Goal: Use online tool/utility: Utilize a website feature to perform a specific function

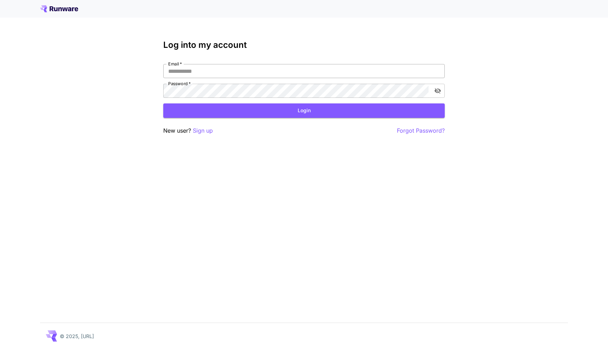
click at [325, 70] on input "Email   *" at bounding box center [304, 71] width 282 height 14
type input "**********"
click at [254, 108] on button "Login" at bounding box center [304, 110] width 282 height 14
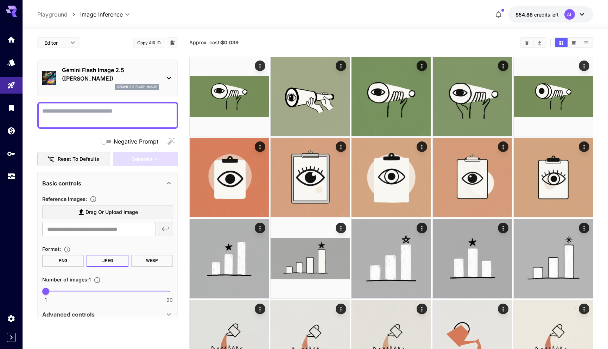
paste textarea "**********"
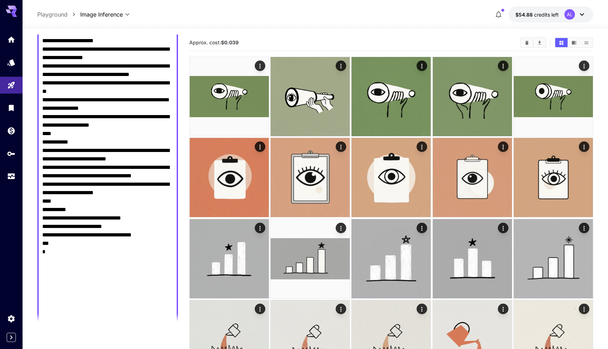
scroll to position [2540, 0]
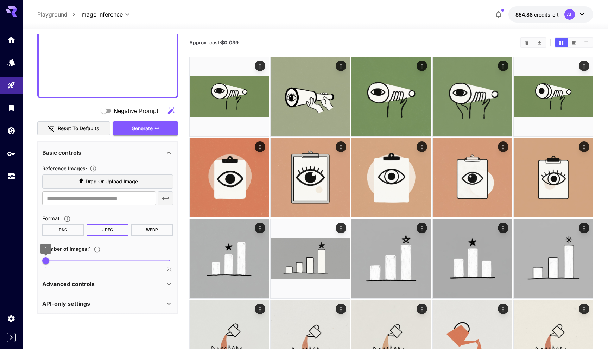
type textarea "**********"
type input "*"
drag, startPoint x: 48, startPoint y: 258, endPoint x: 72, endPoint y: 260, distance: 24.4
click at [72, 260] on span "5" at bounding box center [71, 260] width 7 height 7
click at [154, 131] on button "Generate" at bounding box center [145, 128] width 65 height 14
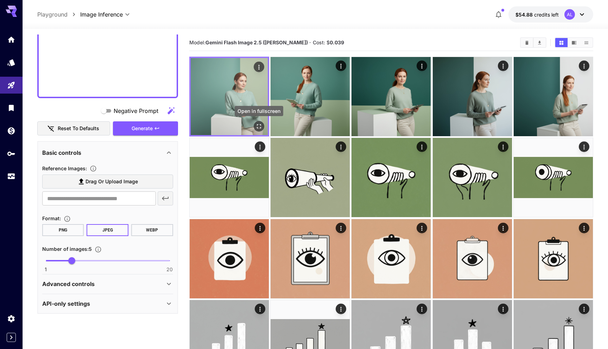
click at [260, 127] on icon "Open in fullscreen" at bounding box center [259, 126] width 7 height 7
click at [261, 127] on icon "Open in fullscreen" at bounding box center [259, 126] width 7 height 7
click at [260, 127] on icon "Open in fullscreen" at bounding box center [259, 126] width 4 height 4
click at [258, 128] on icon "Open in fullscreen" at bounding box center [259, 126] width 7 height 7
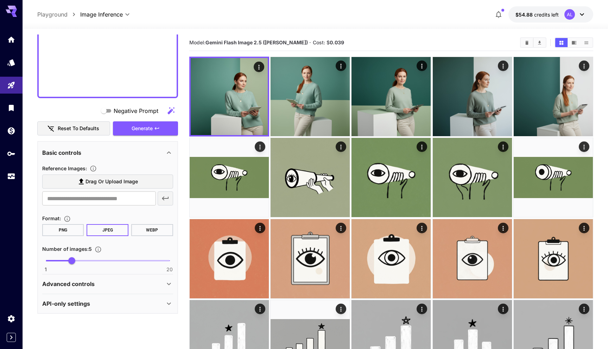
paste textarea "**********"
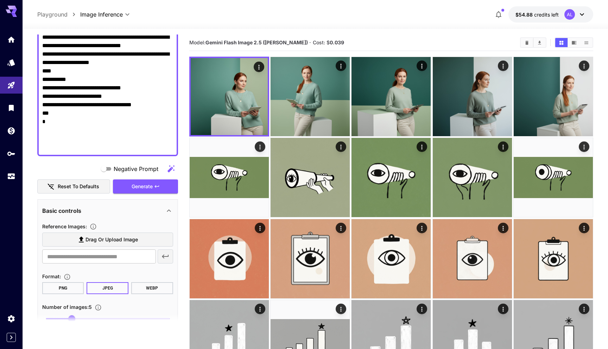
scroll to position [2377, 0]
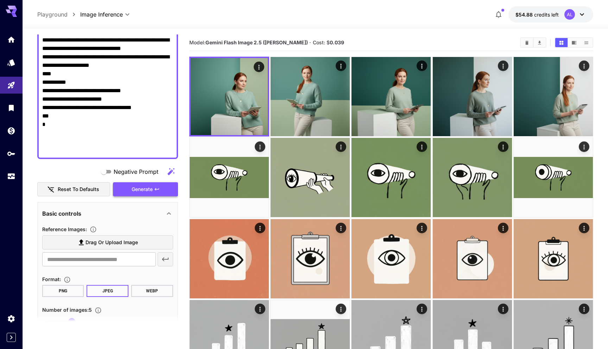
click at [153, 192] on button "Generate" at bounding box center [145, 189] width 65 height 14
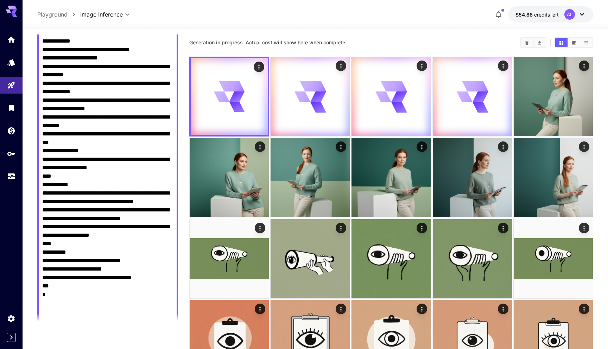
scroll to position [2208, 0]
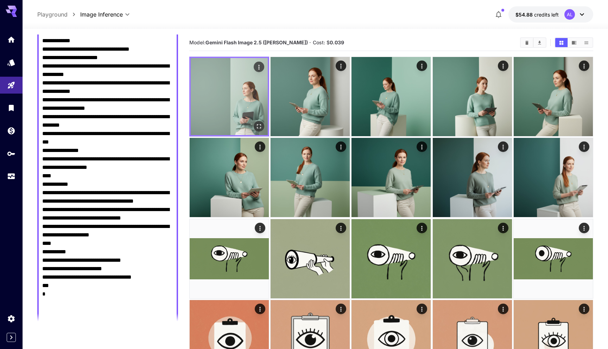
click at [260, 133] on img at bounding box center [229, 96] width 77 height 77
click at [258, 127] on icon "Open in fullscreen" at bounding box center [259, 126] width 7 height 7
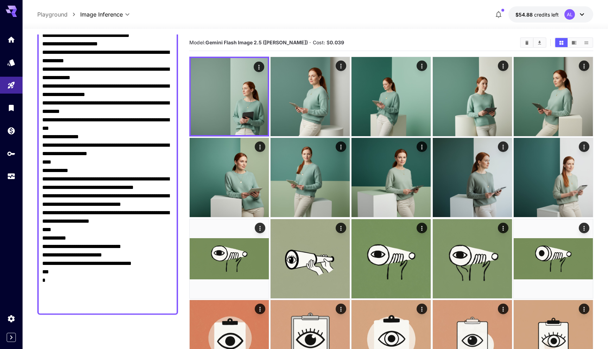
scroll to position [2227, 0]
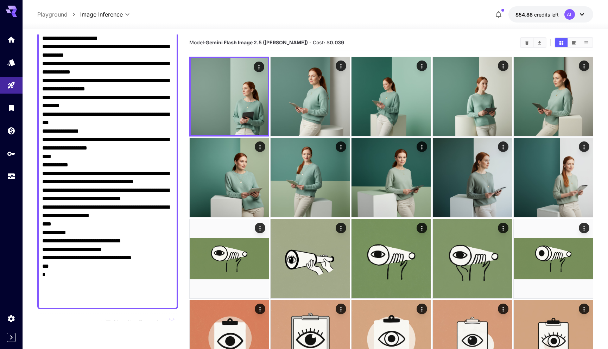
paste textarea "**********"
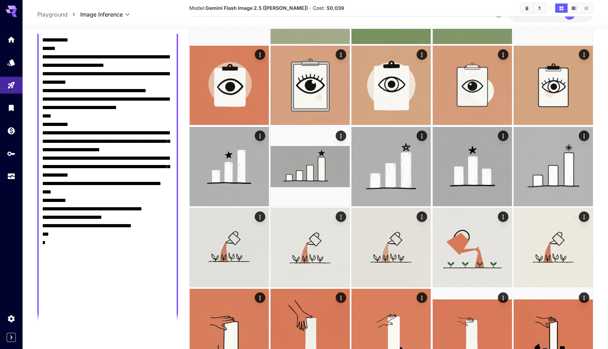
scroll to position [2869, 0]
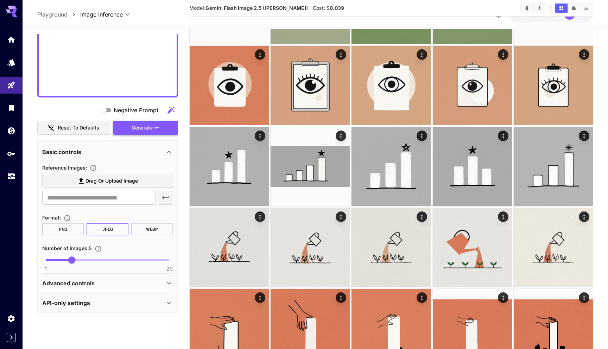
click at [139, 130] on span "Generate" at bounding box center [142, 128] width 21 height 9
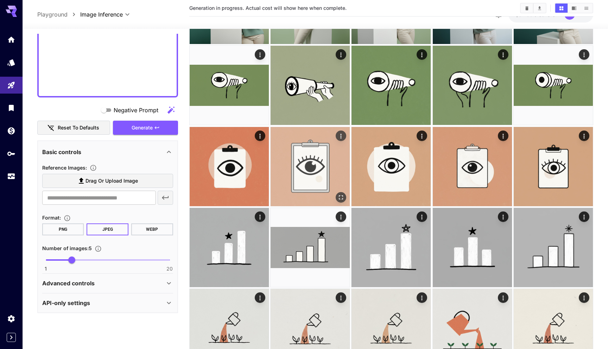
scroll to position [0, 0]
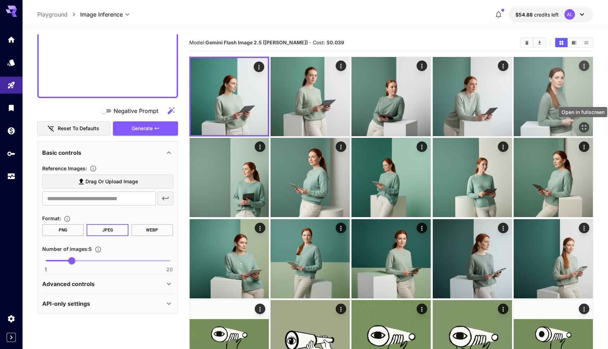
click at [584, 130] on icon "Open in fullscreen" at bounding box center [584, 127] width 7 height 7
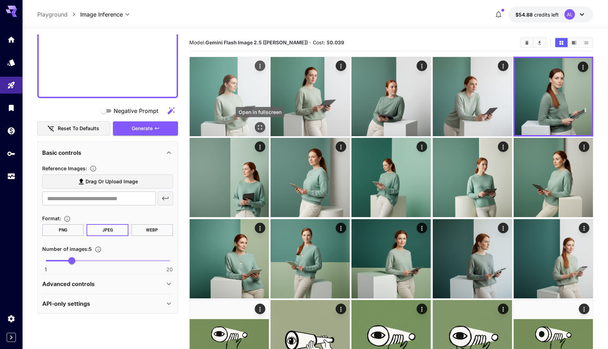
click at [257, 129] on icon "Open in fullscreen" at bounding box center [260, 127] width 7 height 7
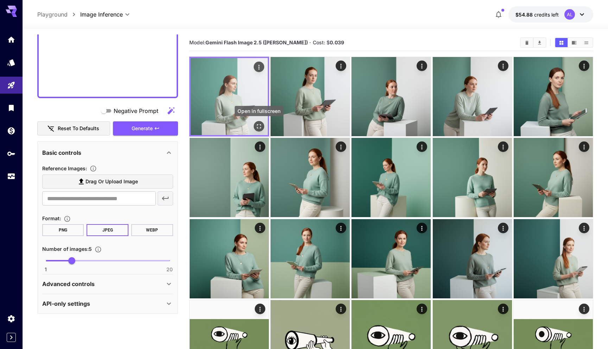
click at [258, 129] on icon "Open in fullscreen" at bounding box center [259, 126] width 7 height 7
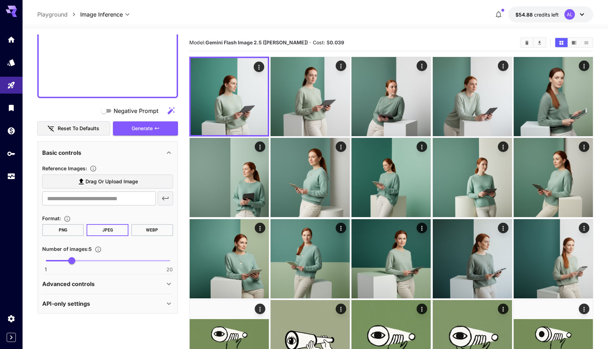
paste textarea "**********"
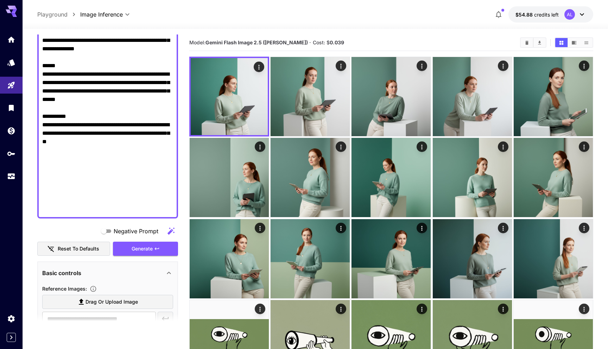
scroll to position [706, 0]
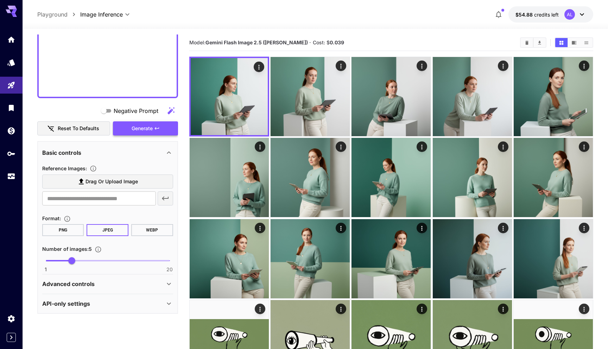
click at [157, 128] on icon "button" at bounding box center [157, 129] width 6 height 6
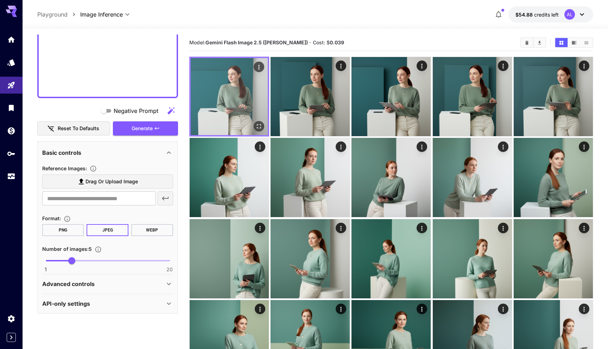
click at [258, 126] on icon "Open in fullscreen" at bounding box center [259, 126] width 7 height 7
click at [260, 124] on icon "Open in fullscreen" at bounding box center [259, 126] width 7 height 7
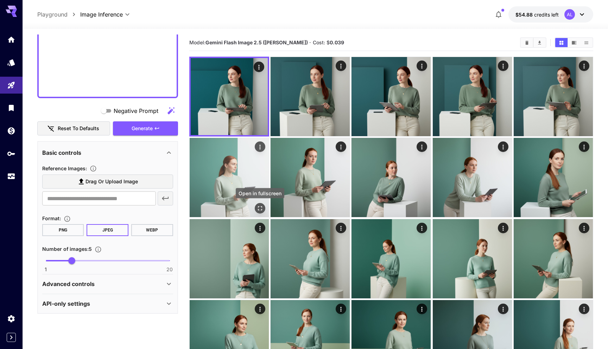
click at [262, 206] on icon "Open in fullscreen" at bounding box center [260, 208] width 7 height 7
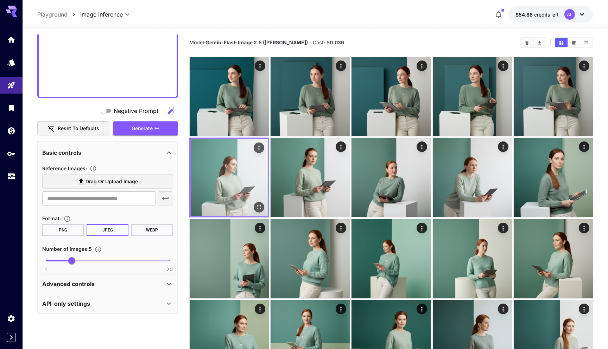
click at [259, 208] on icon "Open in fullscreen" at bounding box center [259, 207] width 7 height 7
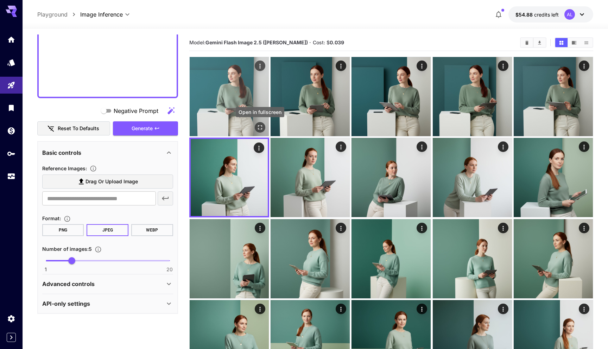
click at [258, 128] on icon "Open in fullscreen" at bounding box center [260, 127] width 7 height 7
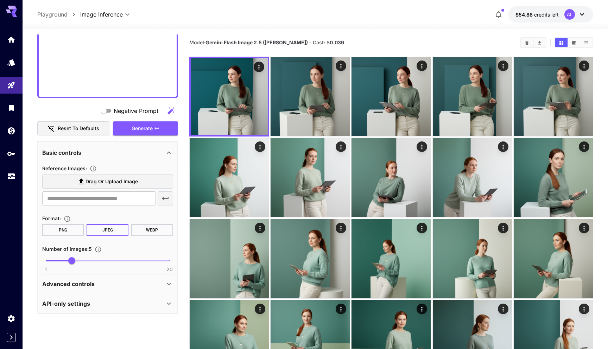
paste textarea "**********"
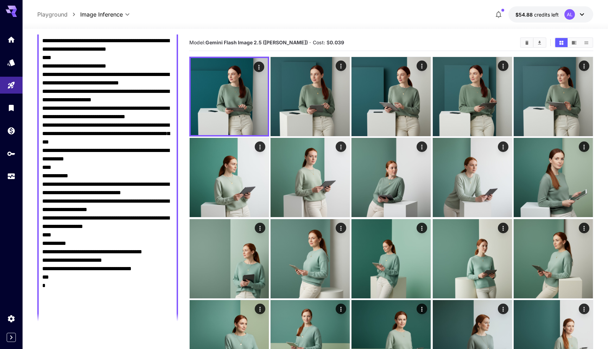
scroll to position [2709, 0]
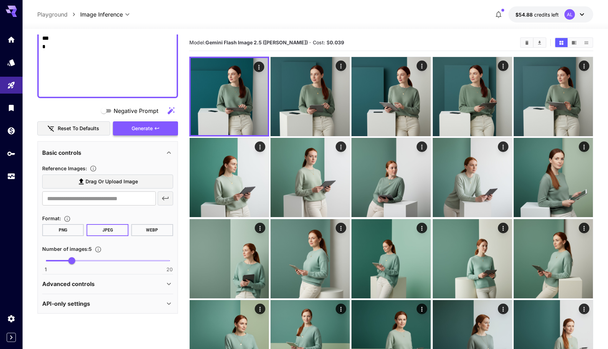
click at [140, 131] on span "Generate" at bounding box center [142, 128] width 21 height 9
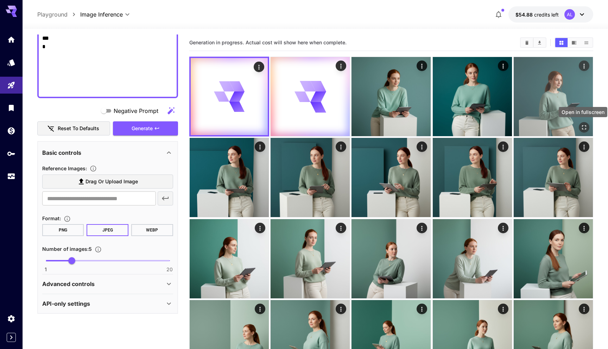
click at [583, 127] on icon "Open in fullscreen" at bounding box center [584, 127] width 7 height 7
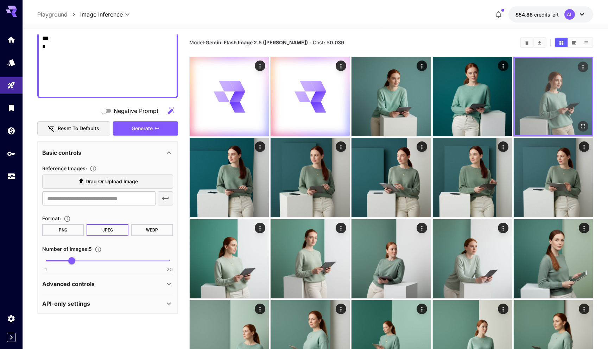
click at [580, 133] on img at bounding box center [553, 96] width 77 height 77
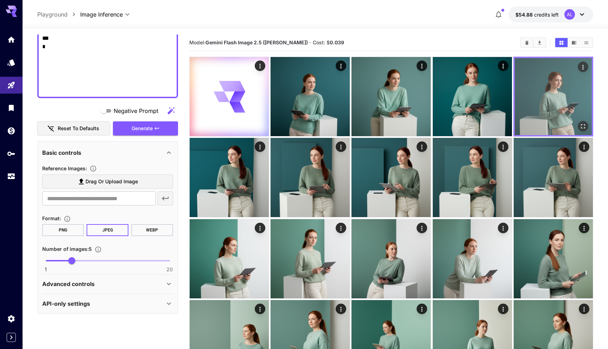
click at [585, 125] on icon "Open in fullscreen" at bounding box center [584, 126] width 4 height 4
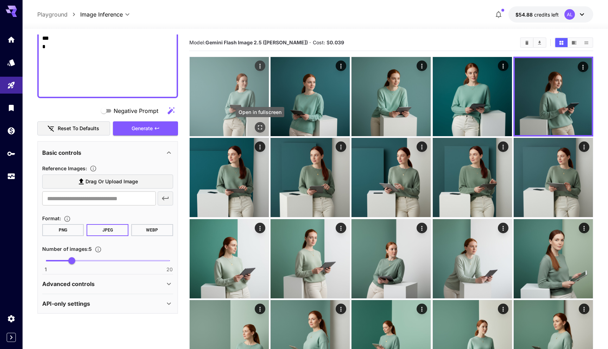
click at [259, 129] on icon "Open in fullscreen" at bounding box center [260, 127] width 7 height 7
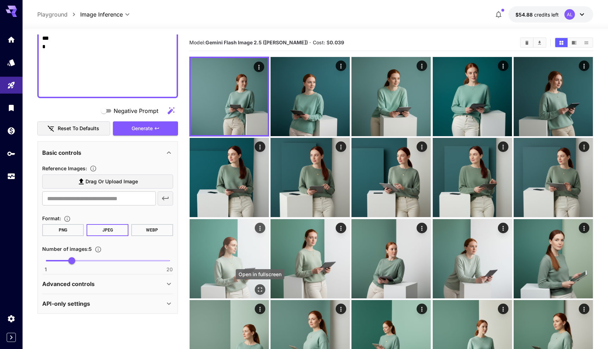
click at [259, 288] on icon "Open in fullscreen" at bounding box center [260, 289] width 7 height 7
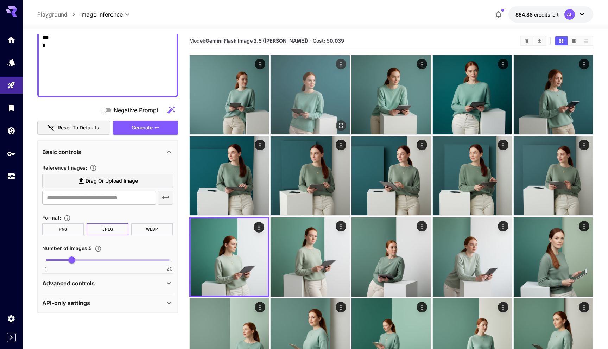
scroll to position [0, 0]
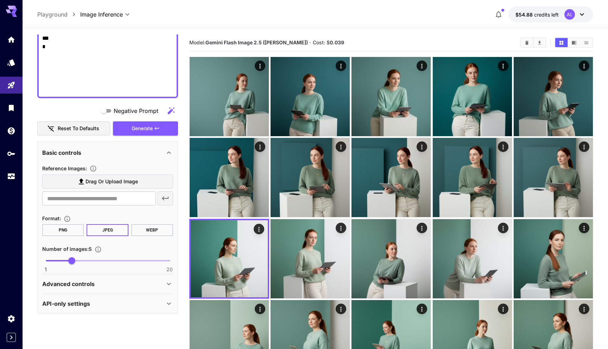
paste textarea "**********"
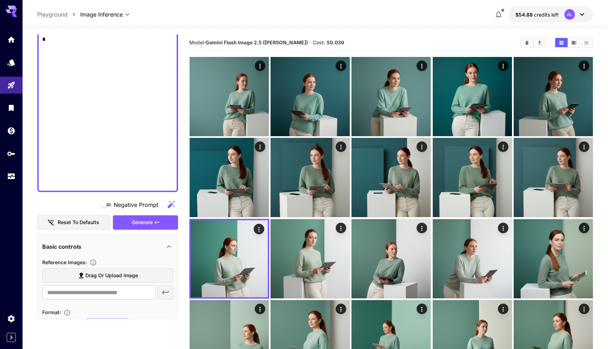
scroll to position [3461, 0]
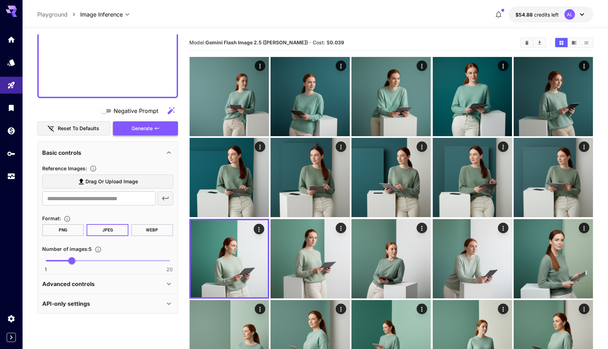
type textarea "**********"
click at [152, 129] on span "Generate" at bounding box center [142, 128] width 21 height 9
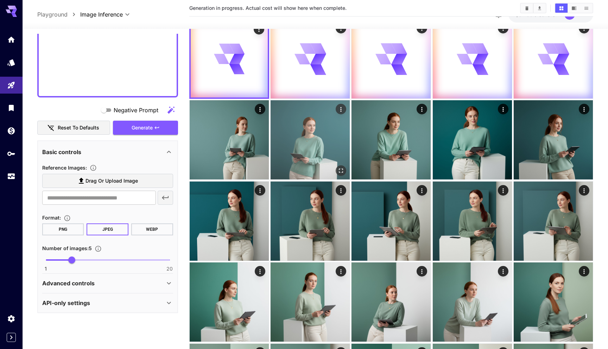
scroll to position [0, 0]
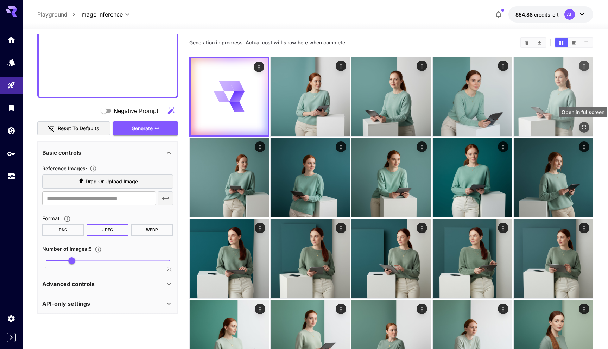
click at [584, 127] on icon "Open in fullscreen" at bounding box center [584, 127] width 7 height 7
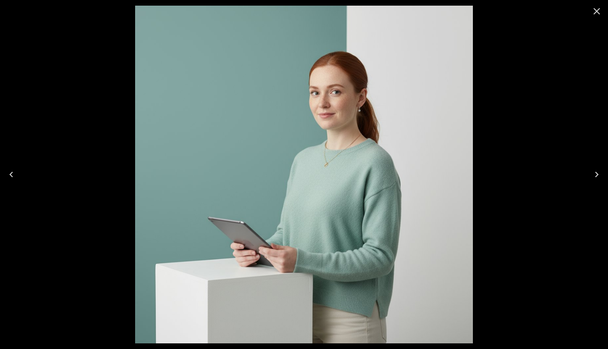
click at [596, 13] on icon "Close" at bounding box center [596, 11] width 11 height 11
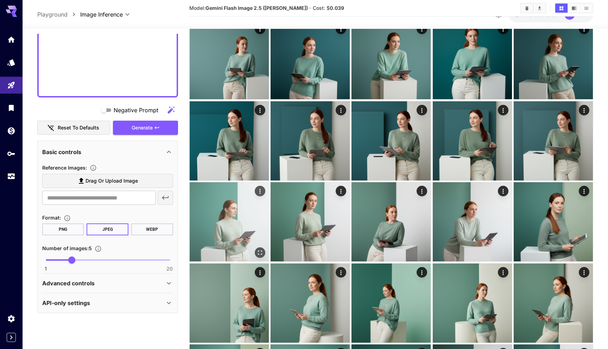
scroll to position [129, 0]
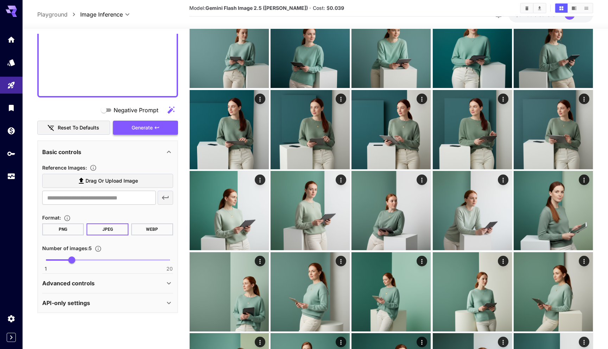
click at [150, 131] on span "Generate" at bounding box center [142, 128] width 21 height 9
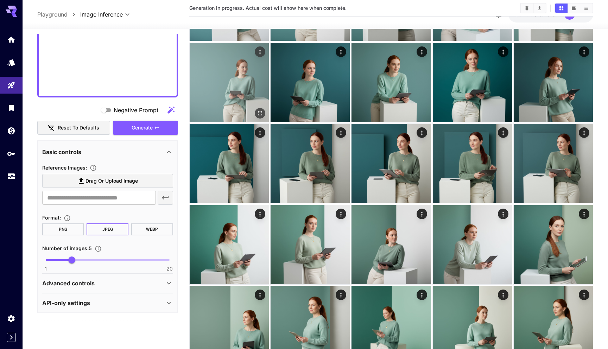
scroll to position [213, 0]
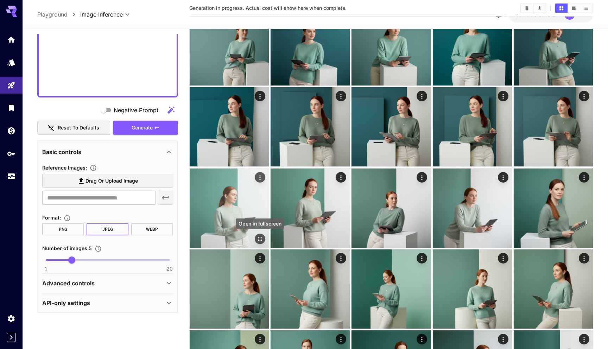
click at [261, 239] on icon "Open in fullscreen" at bounding box center [260, 238] width 7 height 7
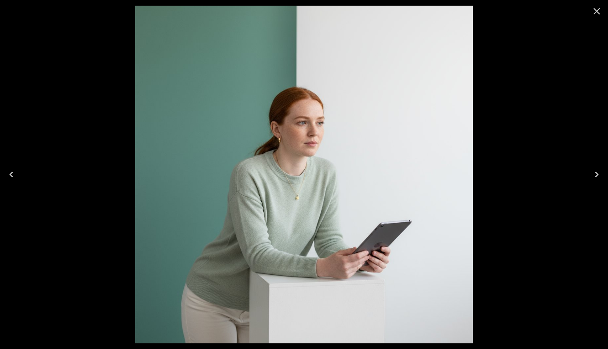
click at [597, 7] on icon "Close" at bounding box center [596, 11] width 11 height 11
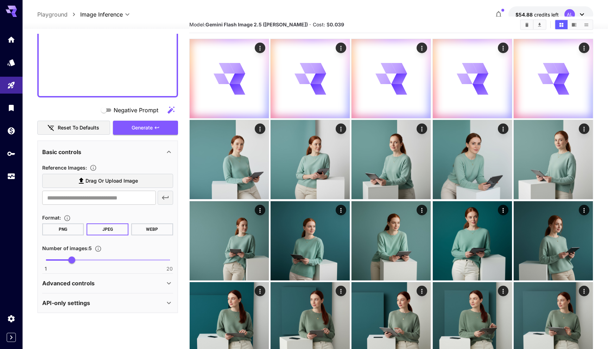
scroll to position [0, 0]
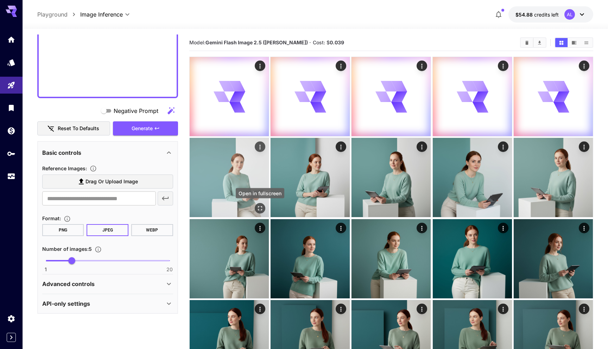
click at [258, 207] on icon "Open in fullscreen" at bounding box center [260, 209] width 4 height 4
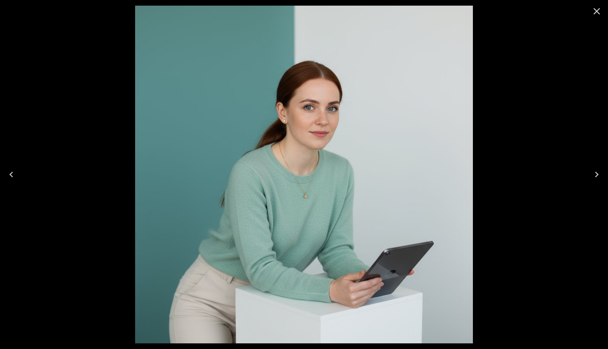
click at [595, 10] on icon "Close" at bounding box center [597, 11] width 7 height 7
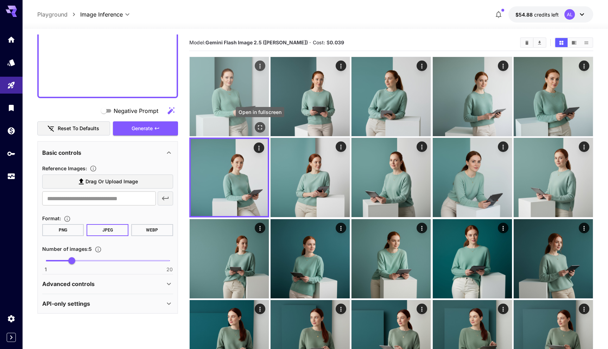
click at [258, 127] on icon "Open in fullscreen" at bounding box center [260, 127] width 7 height 7
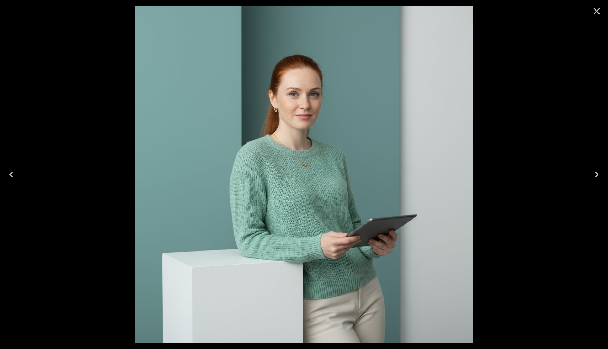
click at [598, 9] on icon "Close" at bounding box center [596, 11] width 11 height 11
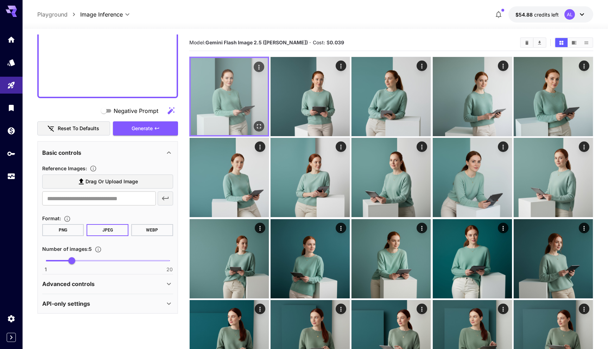
click at [258, 126] on icon "Open in fullscreen" at bounding box center [259, 126] width 7 height 7
click at [257, 125] on icon "Open in fullscreen" at bounding box center [259, 126] width 4 height 4
click at [259, 127] on icon "Open in fullscreen" at bounding box center [259, 126] width 7 height 7
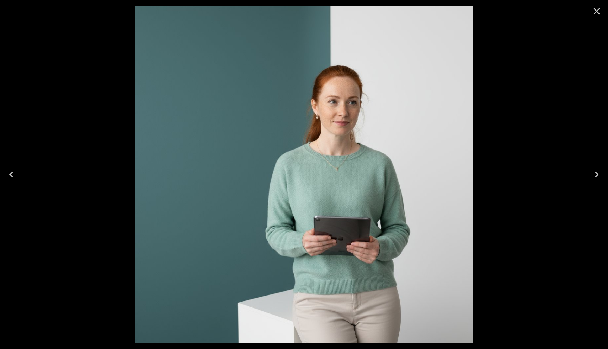
click at [596, 12] on icon "Close" at bounding box center [597, 11] width 7 height 7
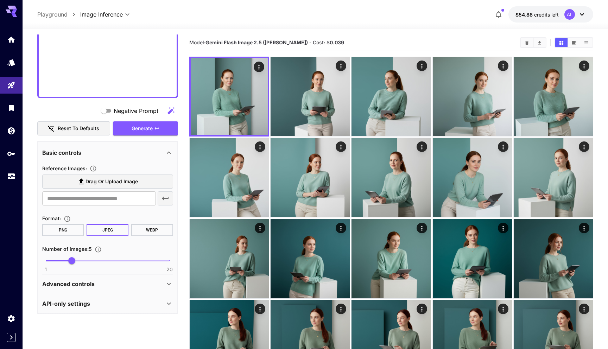
paste textarea "**********"
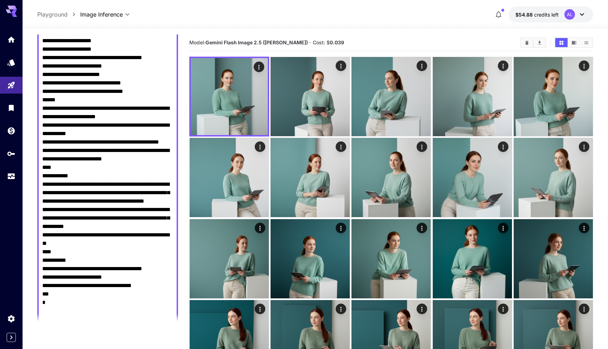
scroll to position [3156, 0]
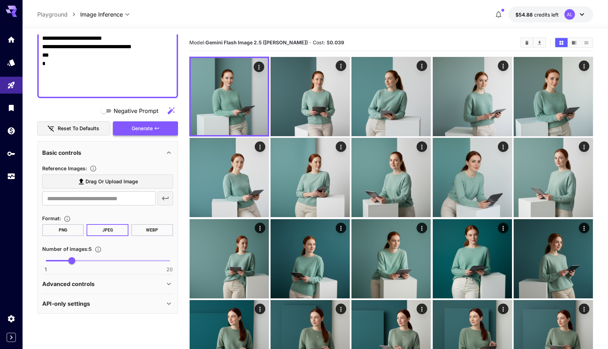
type textarea "**********"
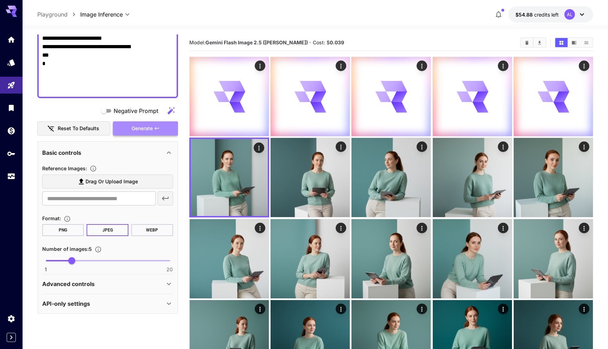
click at [145, 129] on span "Generate" at bounding box center [142, 128] width 21 height 9
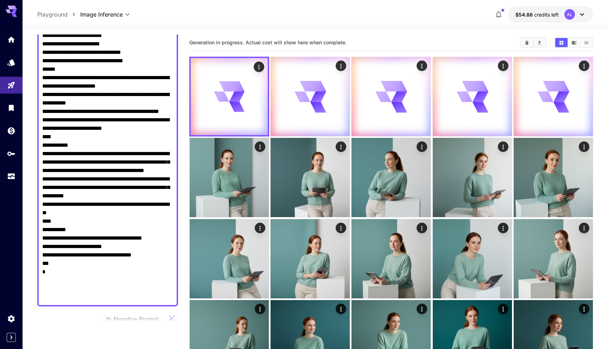
scroll to position [2972, 0]
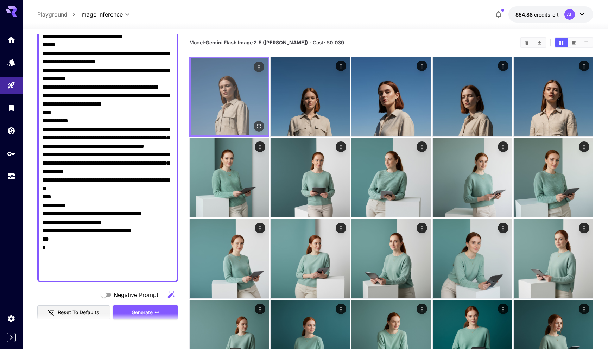
click at [258, 126] on icon "Open in fullscreen" at bounding box center [259, 126] width 7 height 7
click at [258, 128] on icon "Open in fullscreen" at bounding box center [259, 126] width 4 height 4
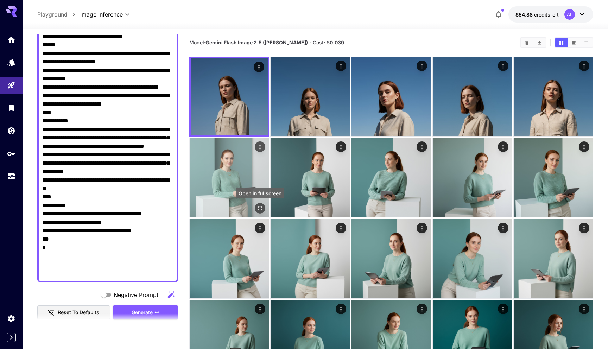
click at [256, 212] on button "Open in fullscreen" at bounding box center [260, 208] width 11 height 11
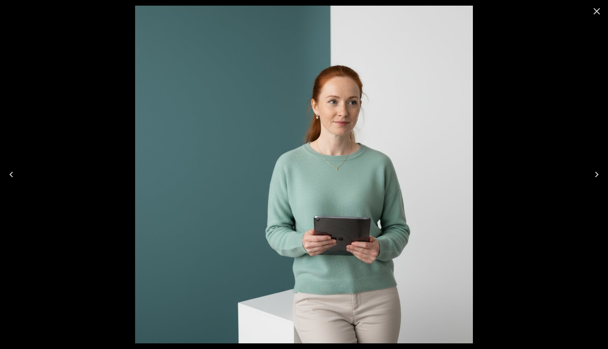
click at [597, 13] on icon "Close" at bounding box center [596, 11] width 11 height 11
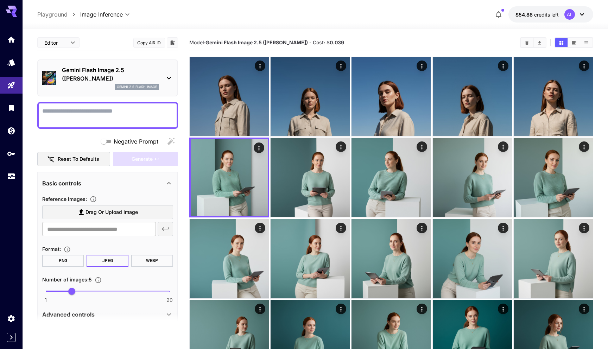
paste textarea "**********"
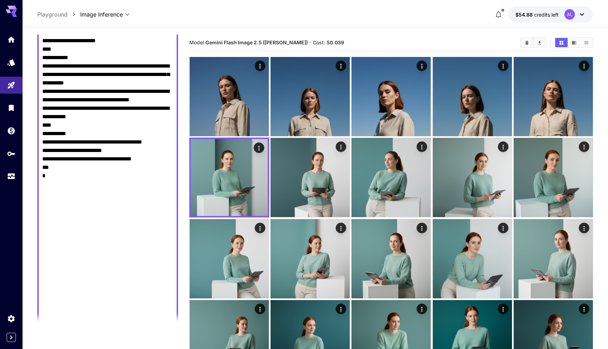
scroll to position [3646, 0]
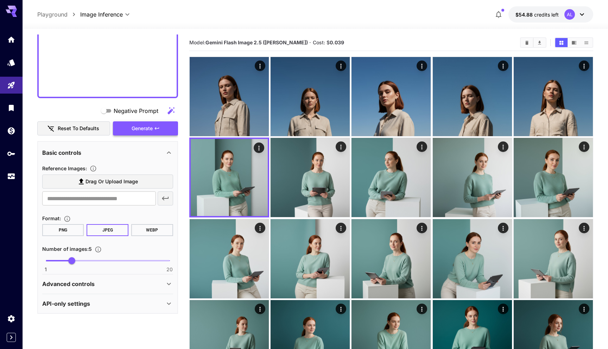
type textarea "**********"
click at [150, 130] on span "Generate" at bounding box center [142, 128] width 21 height 9
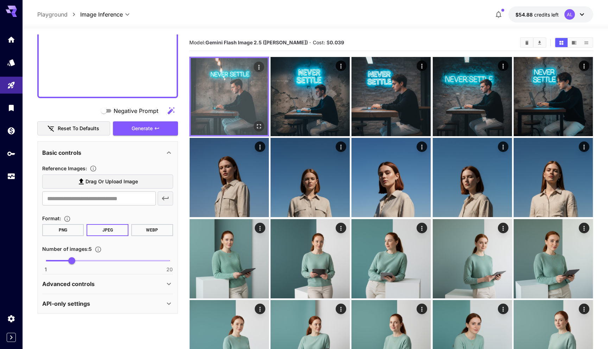
click at [258, 126] on icon "Open in fullscreen" at bounding box center [259, 126] width 7 height 7
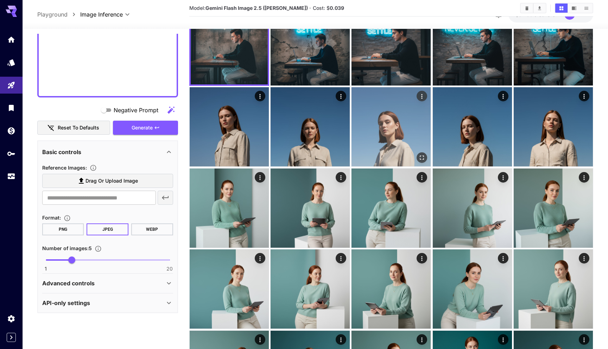
scroll to position [0, 0]
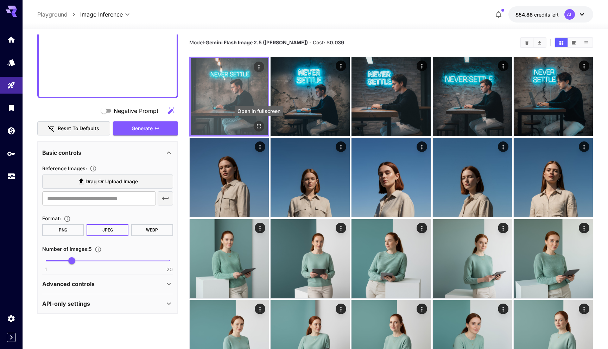
click at [258, 127] on icon "Open in fullscreen" at bounding box center [259, 126] width 7 height 7
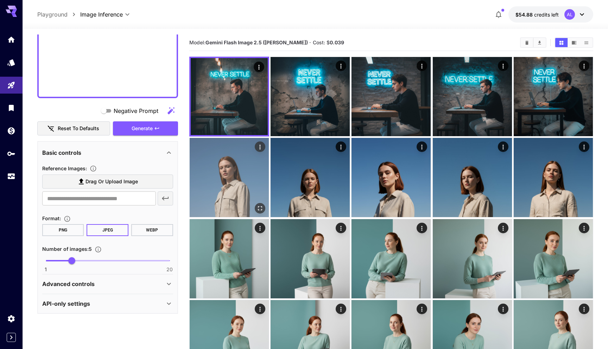
scroll to position [46, 0]
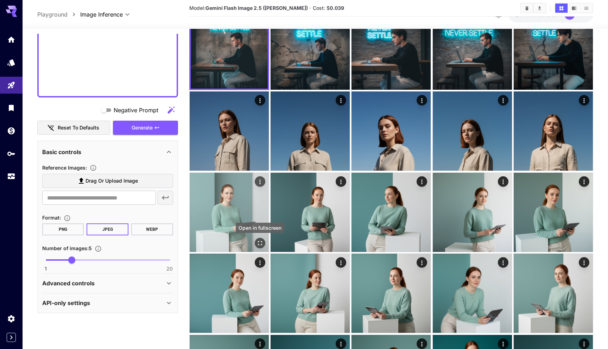
click at [259, 242] on icon "Open in fullscreen" at bounding box center [260, 243] width 4 height 4
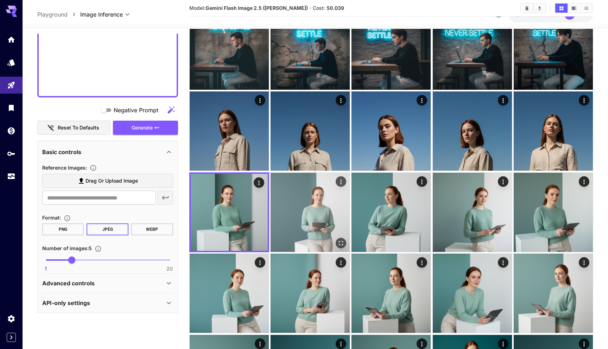
scroll to position [0, 0]
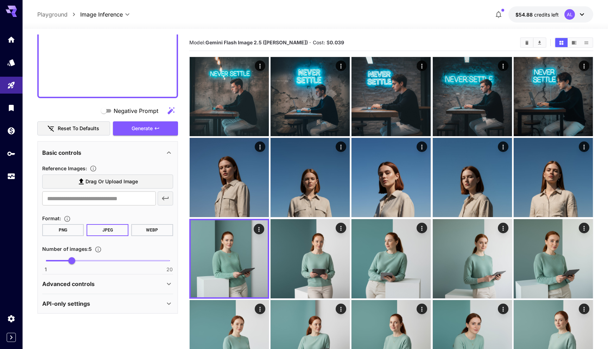
paste textarea "**********"
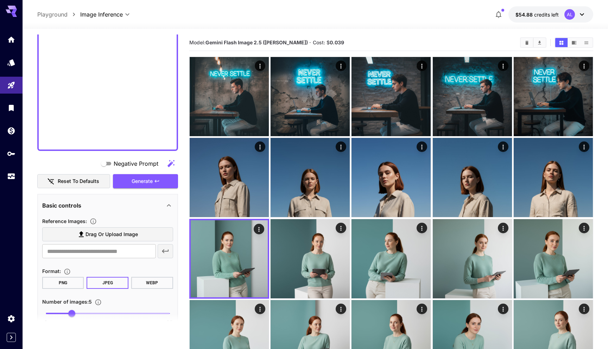
scroll to position [3689, 0]
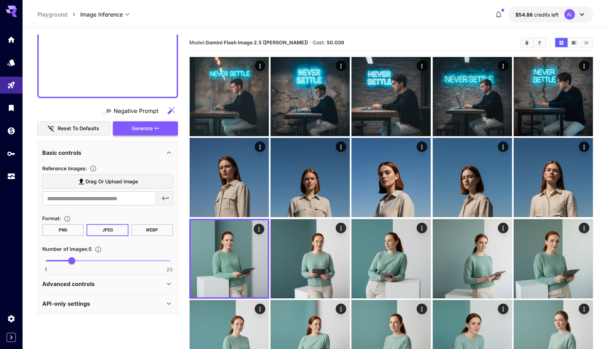
type textarea "**********"
click at [166, 124] on button "Generate" at bounding box center [145, 128] width 65 height 14
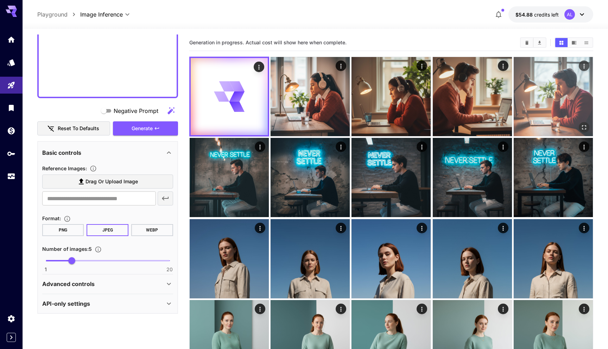
click at [583, 128] on icon "Open in fullscreen" at bounding box center [584, 127] width 7 height 7
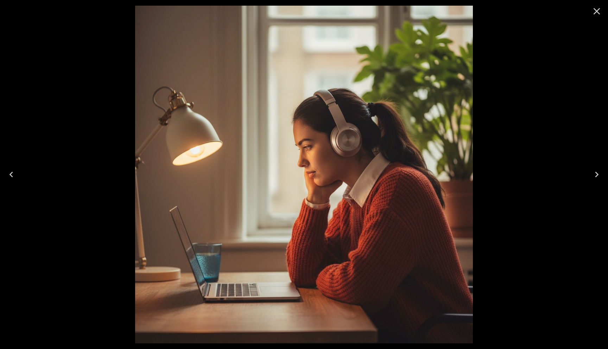
scroll to position [3689, 0]
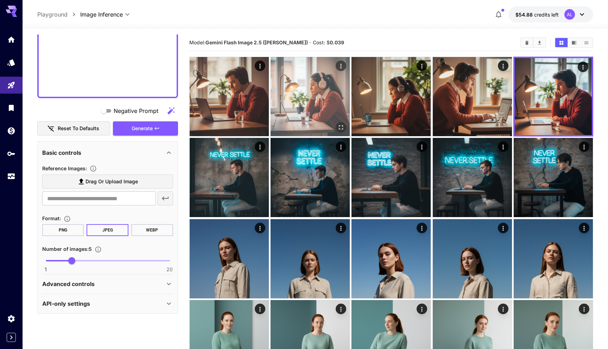
click at [340, 128] on icon "Open in fullscreen" at bounding box center [341, 127] width 7 height 7
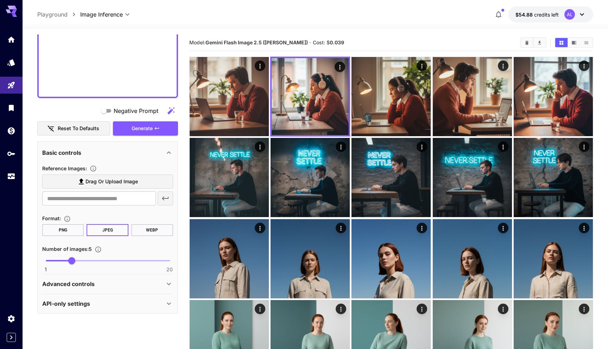
paste textarea "**********"
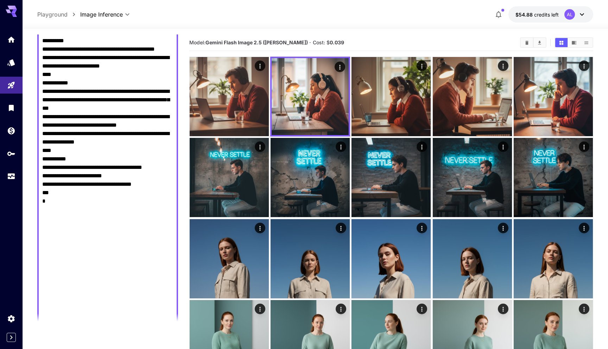
scroll to position [3570, 0]
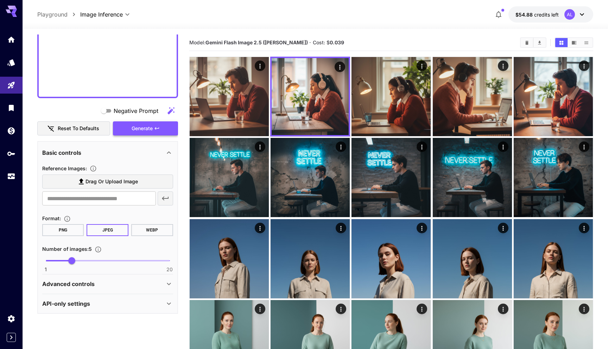
type textarea "**********"
click at [147, 126] on span "Generate" at bounding box center [142, 128] width 21 height 9
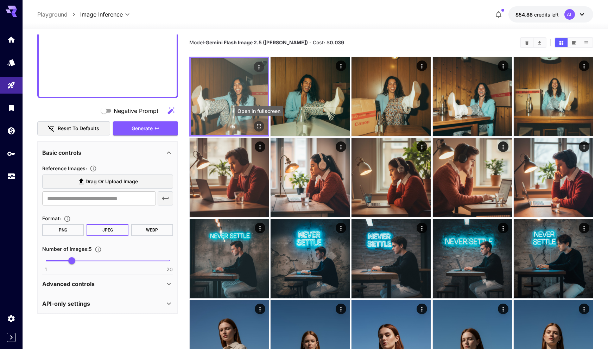
click at [255, 126] on button "Open in fullscreen" at bounding box center [259, 126] width 11 height 11
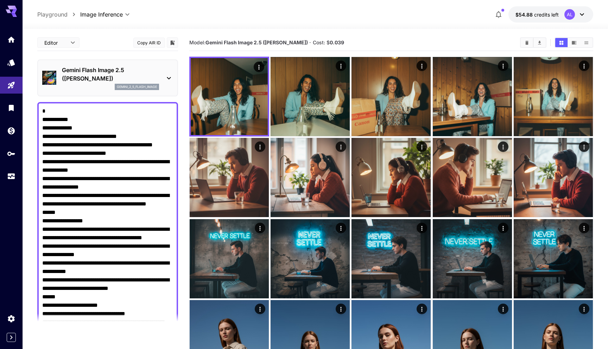
scroll to position [3570, 0]
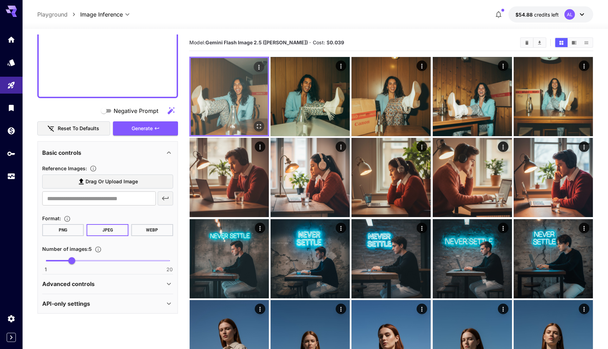
click at [257, 125] on icon "Open in fullscreen" at bounding box center [259, 126] width 4 height 4
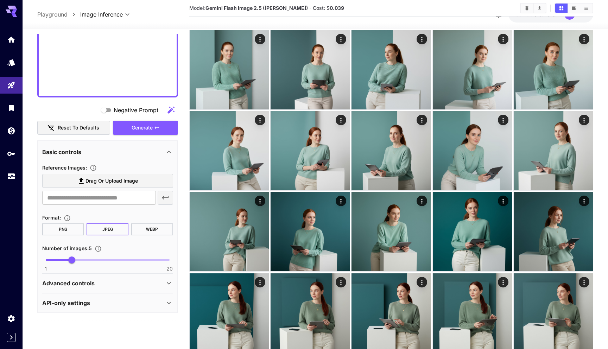
scroll to position [319, 0]
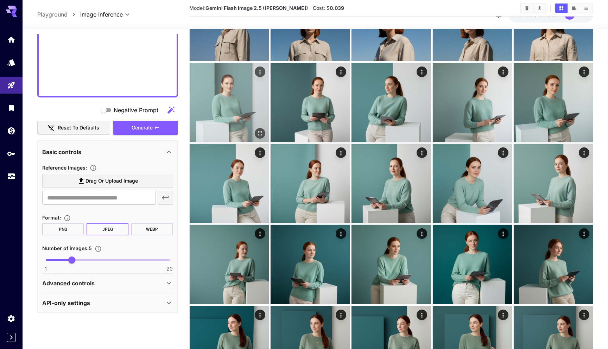
click at [261, 132] on icon "Open in fullscreen" at bounding box center [260, 133] width 7 height 7
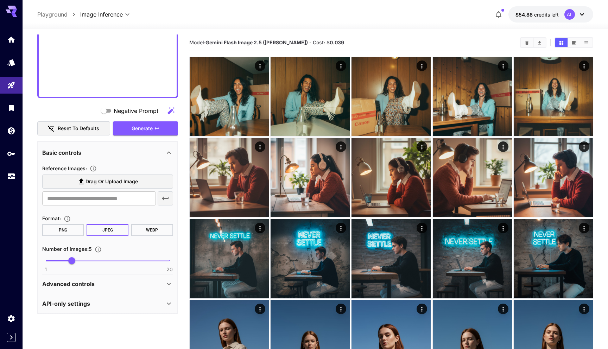
click at [436, 43] on section "Model: Gemini Flash Image 2.5 ([PERSON_NAME]) · Cost: $ 0.039" at bounding box center [351, 42] width 325 height 8
click at [411, 42] on section "Model: Gemini Flash Image 2.5 ([PERSON_NAME]) · Cost: $ 0.039" at bounding box center [351, 42] width 325 height 8
click at [482, 38] on section "Model: Gemini Flash Image 2.5 (Nano Banana) · Cost: $ 0.039" at bounding box center [351, 42] width 325 height 8
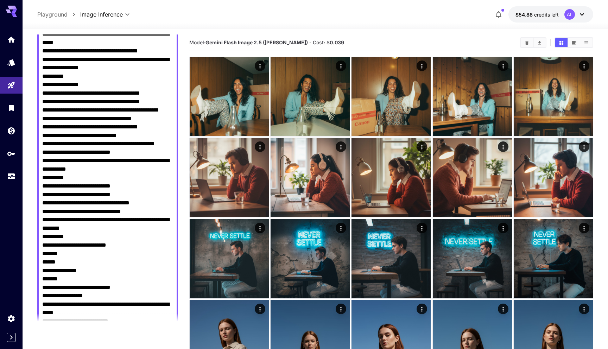
scroll to position [2200, 0]
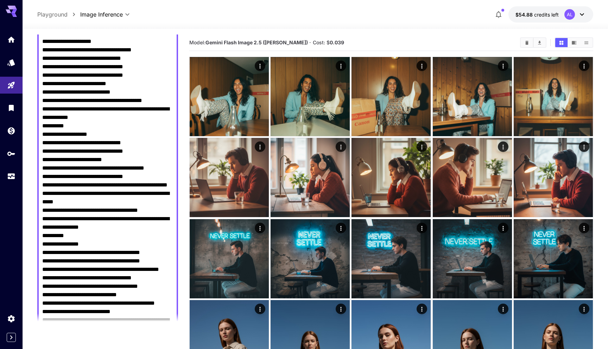
scroll to position [2044, 0]
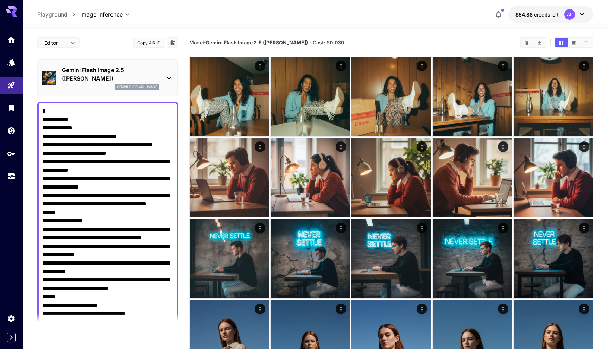
scroll to position [2044, 0]
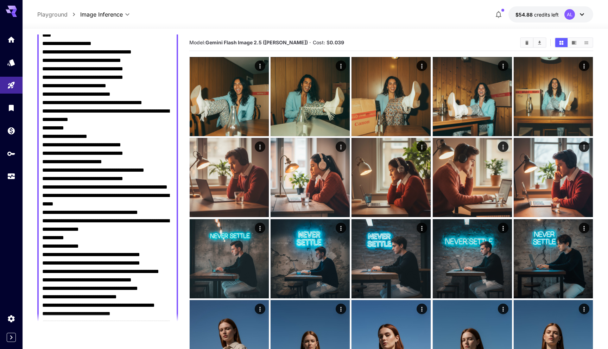
paste textarea "**********"
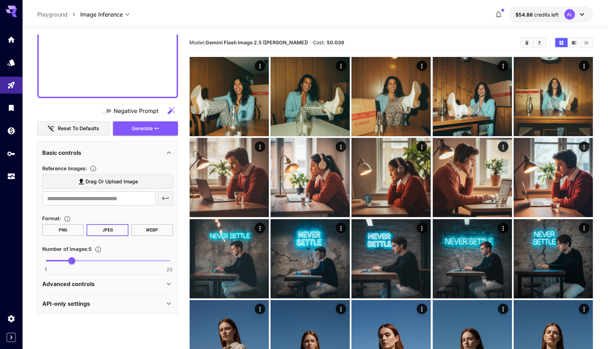
scroll to position [6, 0]
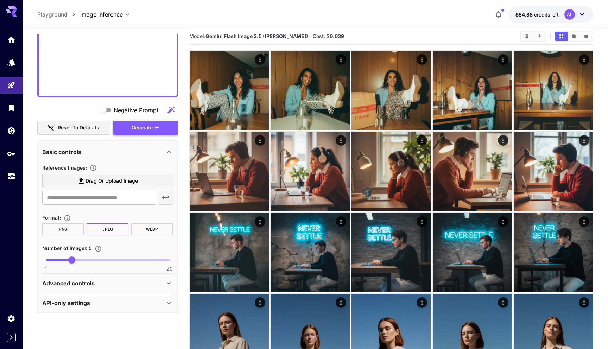
type textarea "**********"
click at [155, 128] on icon "button" at bounding box center [157, 128] width 6 height 6
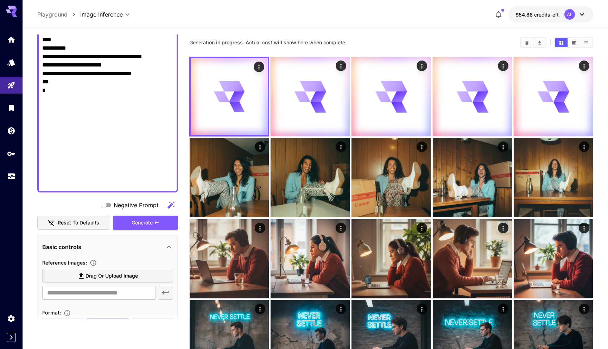
scroll to position [3424, 0]
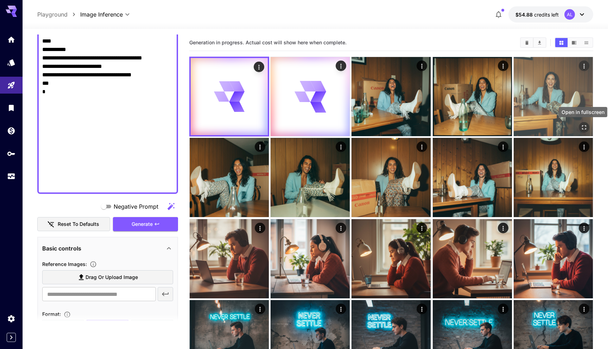
click at [581, 127] on icon "Open in fullscreen" at bounding box center [584, 127] width 7 height 7
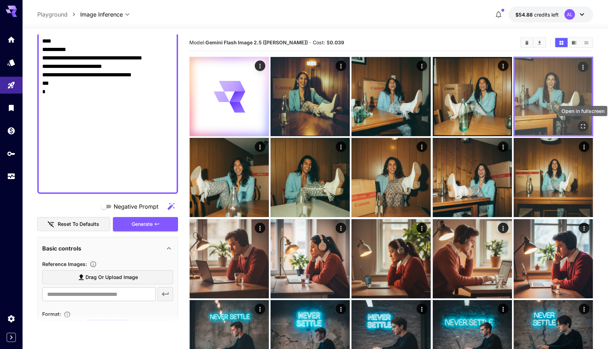
click at [582, 125] on icon "Open in fullscreen" at bounding box center [583, 126] width 7 height 7
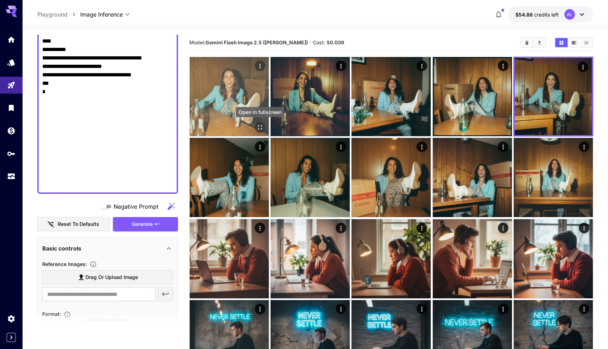
click at [262, 128] on icon "Open in fullscreen" at bounding box center [260, 127] width 7 height 7
